Goal: Transaction & Acquisition: Book appointment/travel/reservation

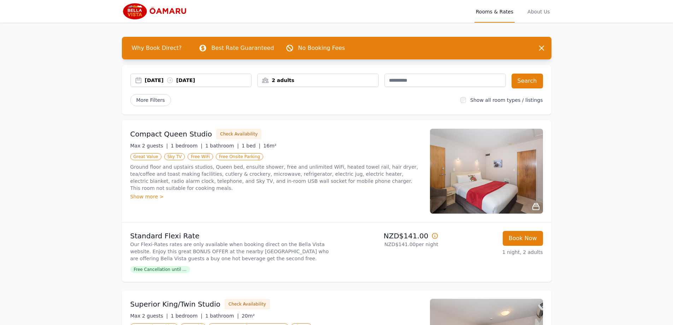
click at [174, 80] on icon at bounding box center [169, 80] width 7 height 7
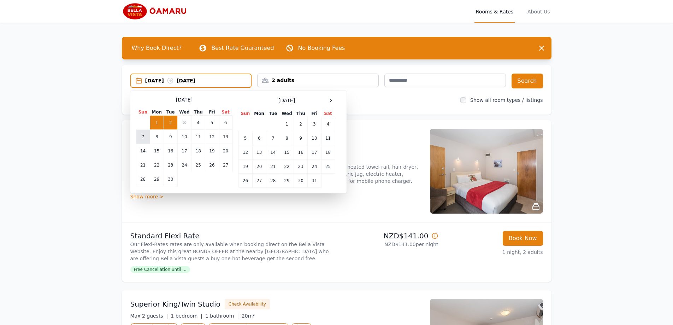
click at [140, 137] on td "7" at bounding box center [143, 137] width 14 height 14
click at [139, 150] on td "14" at bounding box center [143, 151] width 14 height 14
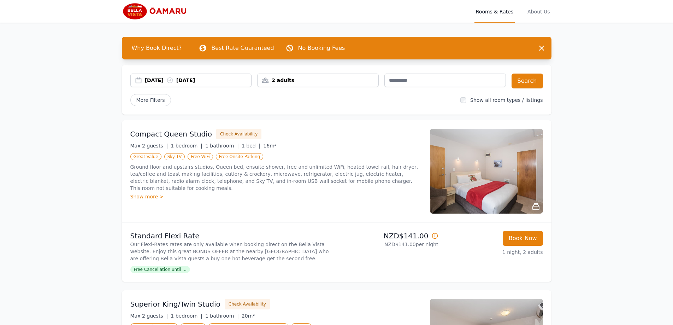
click at [369, 78] on div "2 adults" at bounding box center [318, 80] width 121 height 7
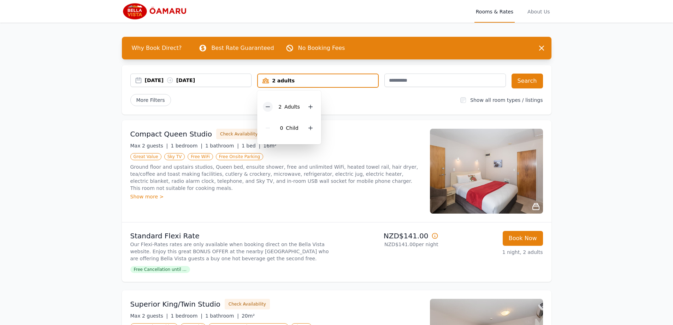
click at [267, 107] on icon at bounding box center [268, 107] width 4 height 0
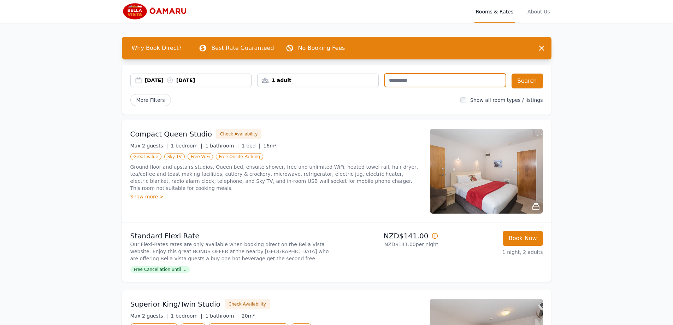
click at [426, 82] on input "text" at bounding box center [446, 80] width 122 height 13
type input "**********"
click at [526, 81] on button "Search" at bounding box center [527, 81] width 31 height 15
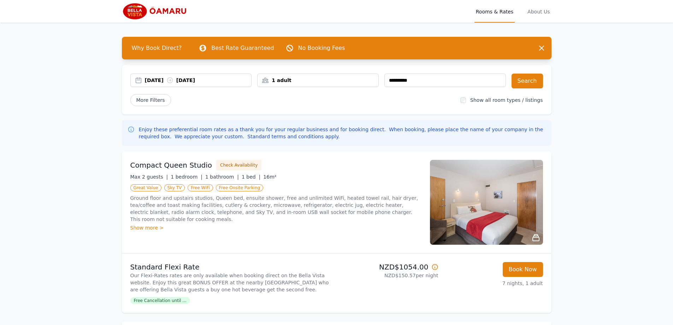
click at [435, 267] on icon at bounding box center [434, 266] width 5 height 5
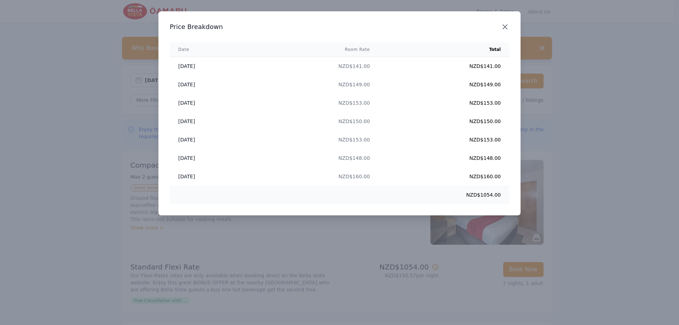
click at [504, 24] on icon "button" at bounding box center [505, 27] width 8 height 8
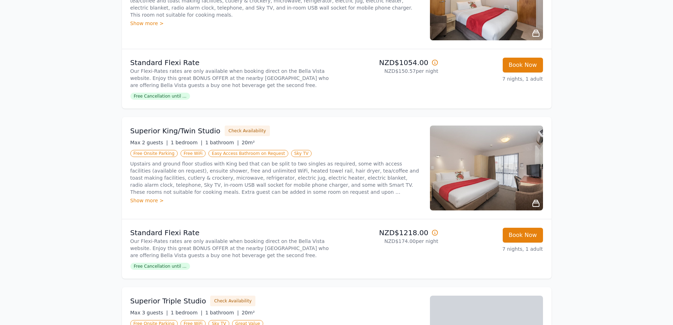
scroll to position [203, 0]
